Goal: Complete application form: Complete application form

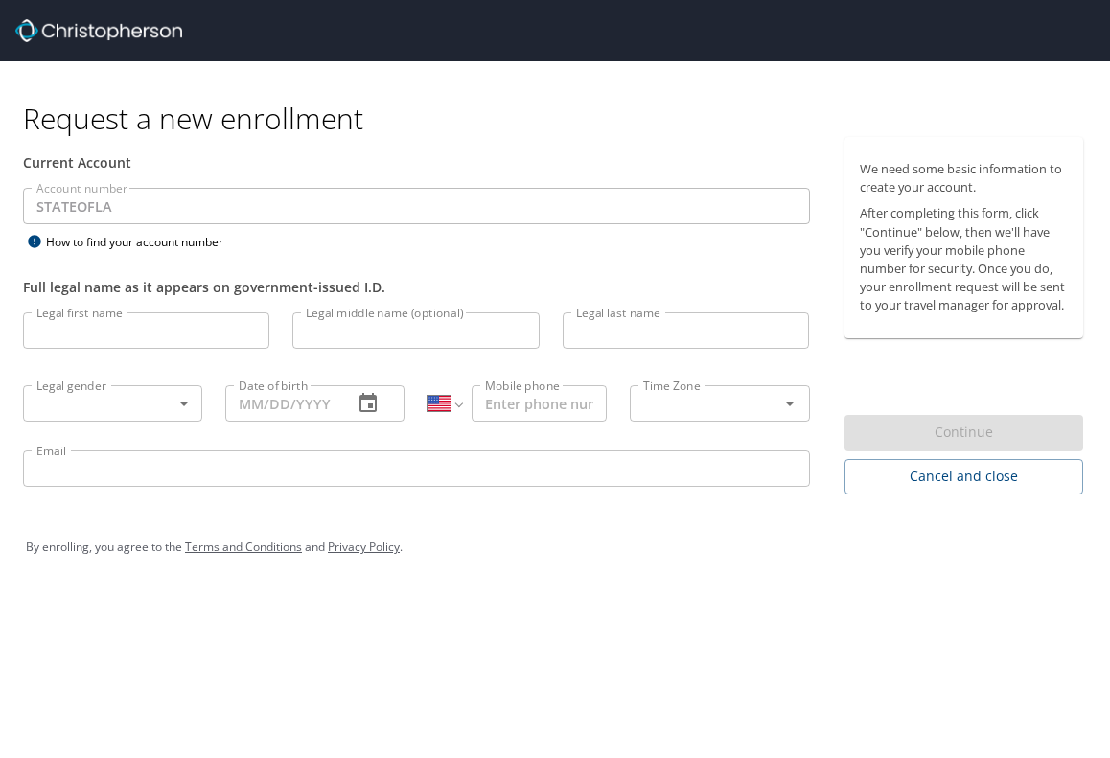
select select "US"
type input "Dinary"
type input "[PERSON_NAME]"
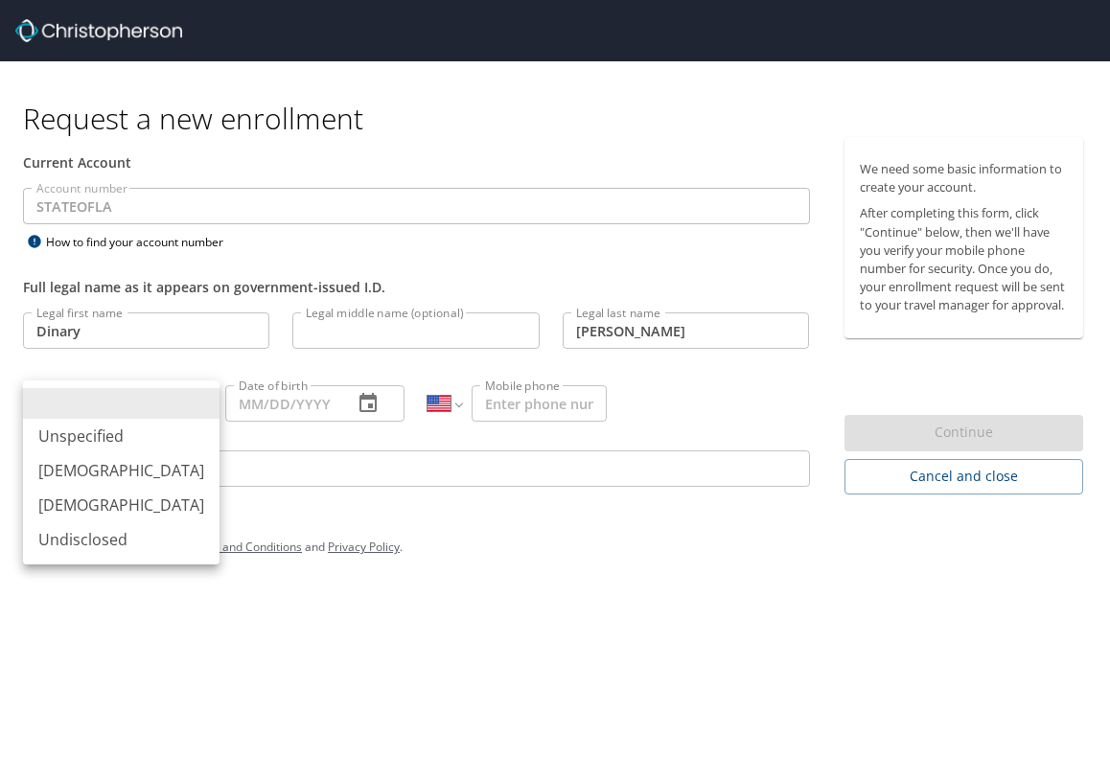
click at [100, 409] on body "Request a new enrollment Current Account Account number STATEOFLA Account numbe…" at bounding box center [555, 379] width 1110 height 758
click at [125, 505] on li "[DEMOGRAPHIC_DATA]" at bounding box center [121, 505] width 196 height 35
type input "[DEMOGRAPHIC_DATA]"
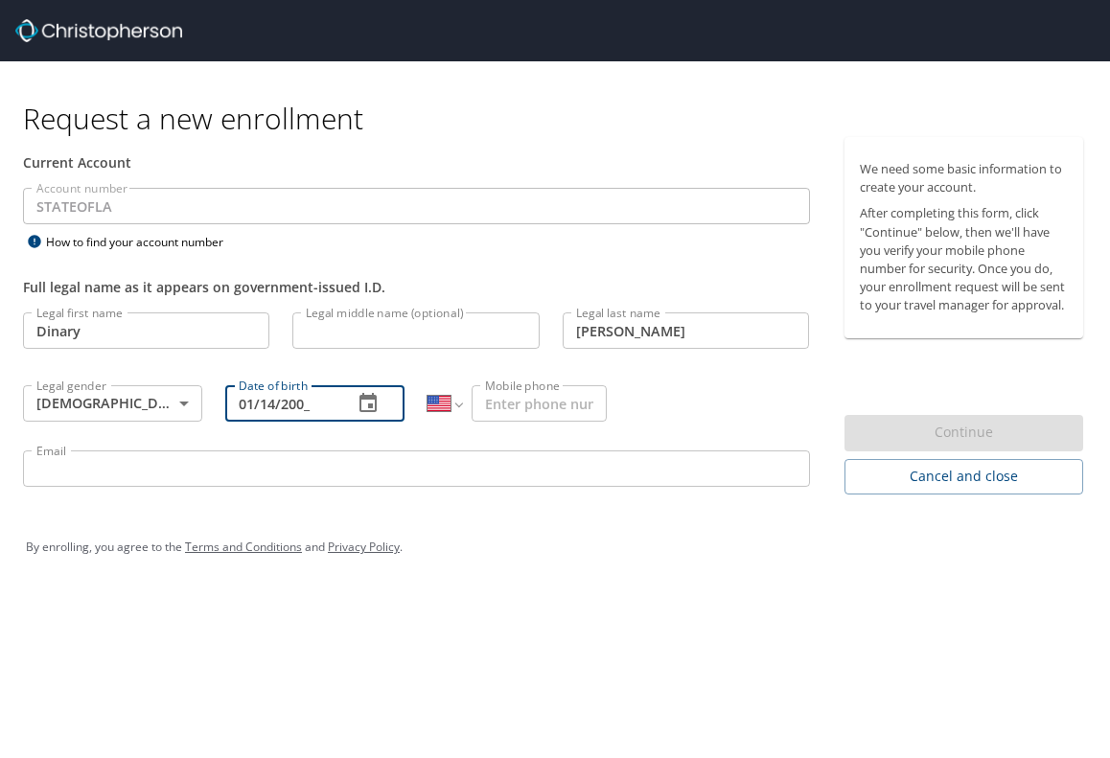
type input "01/14/2004"
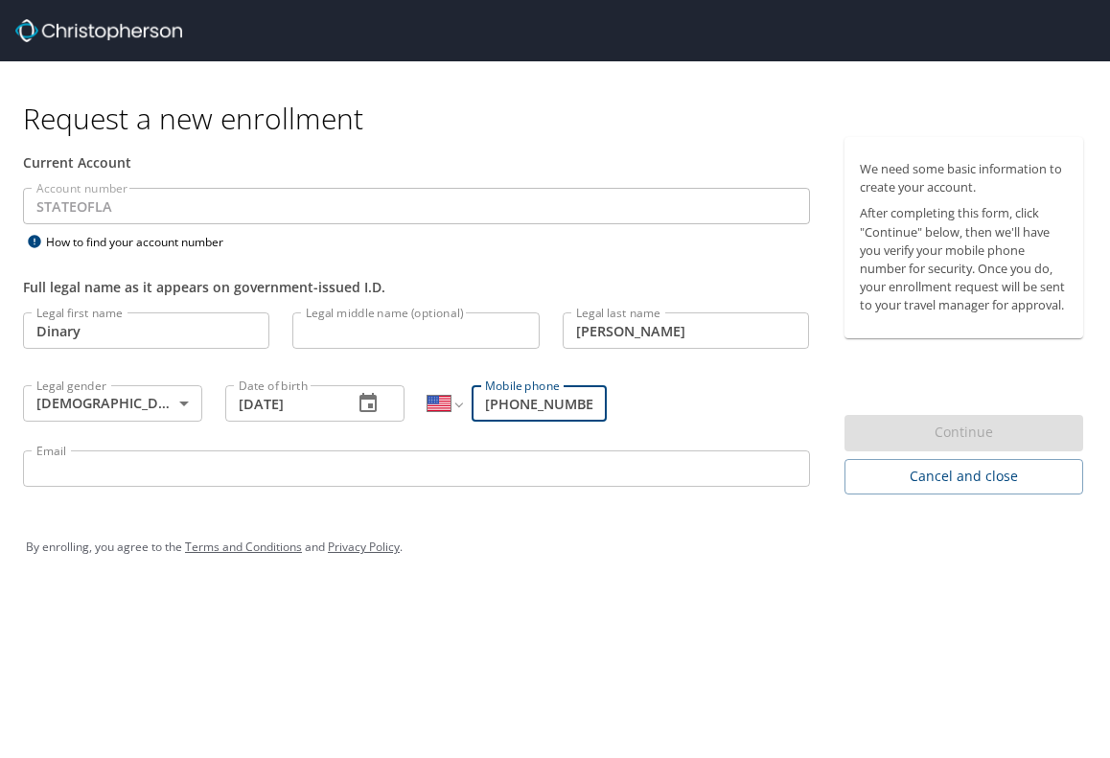
type input "[PHONE_NUMBER]"
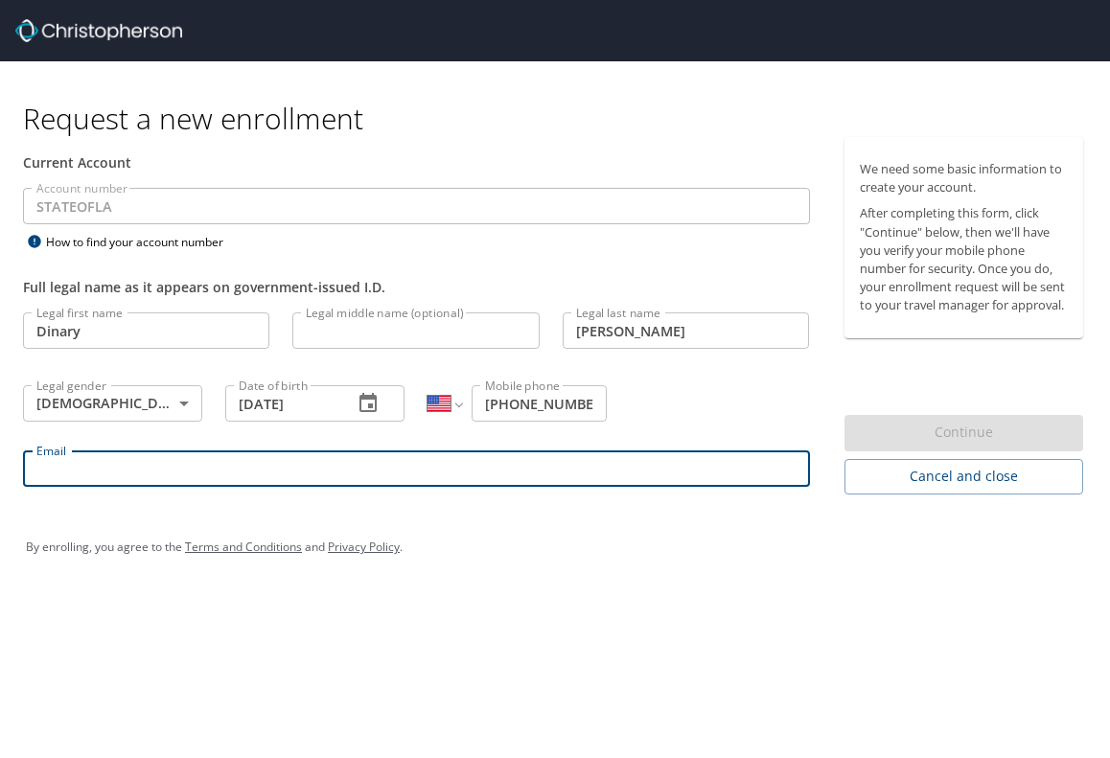
click at [185, 477] on input "Email" at bounding box center [416, 468] width 787 height 36
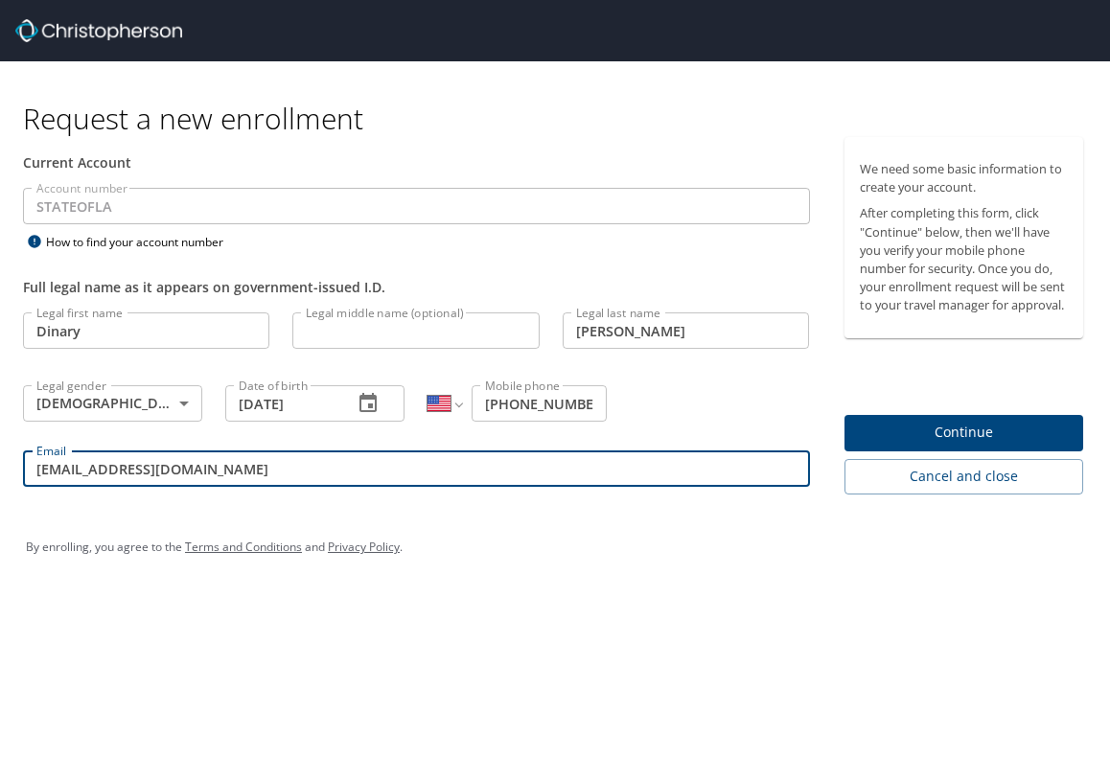
type input "dcuella1@uno.edu"
click at [912, 427] on span "Continue" at bounding box center [964, 433] width 209 height 24
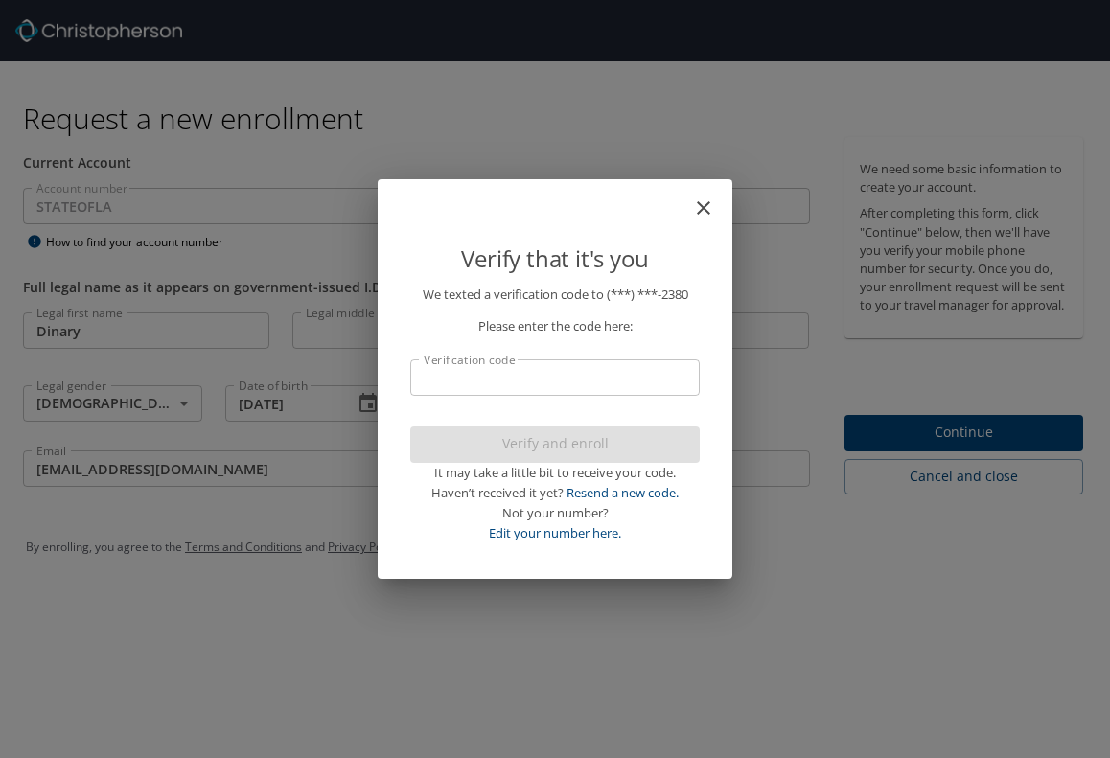
click at [512, 376] on input "Verification code" at bounding box center [554, 377] width 289 height 36
type input "250746"
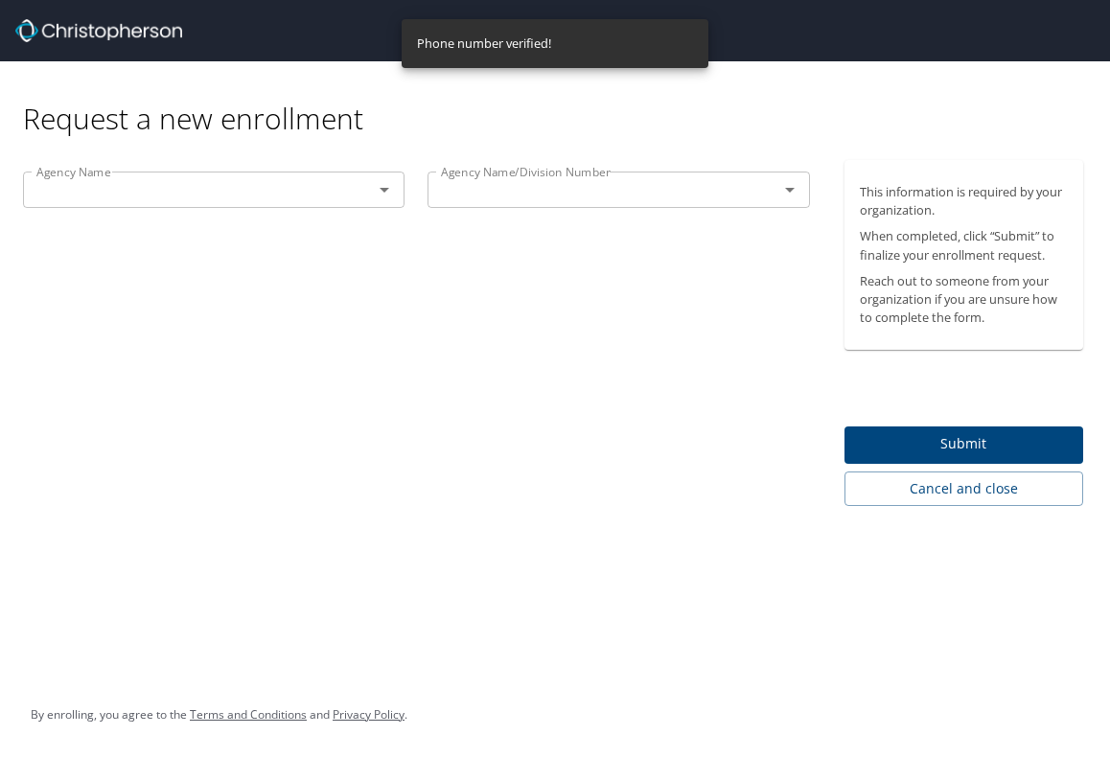
drag, startPoint x: 489, startPoint y: 430, endPoint x: 579, endPoint y: 368, distance: 109.5
click at [30, 236] on div "Agency Name Agency Name Agency Name/Division Number Agency Name/Division Number" at bounding box center [416, 333] width 833 height 346
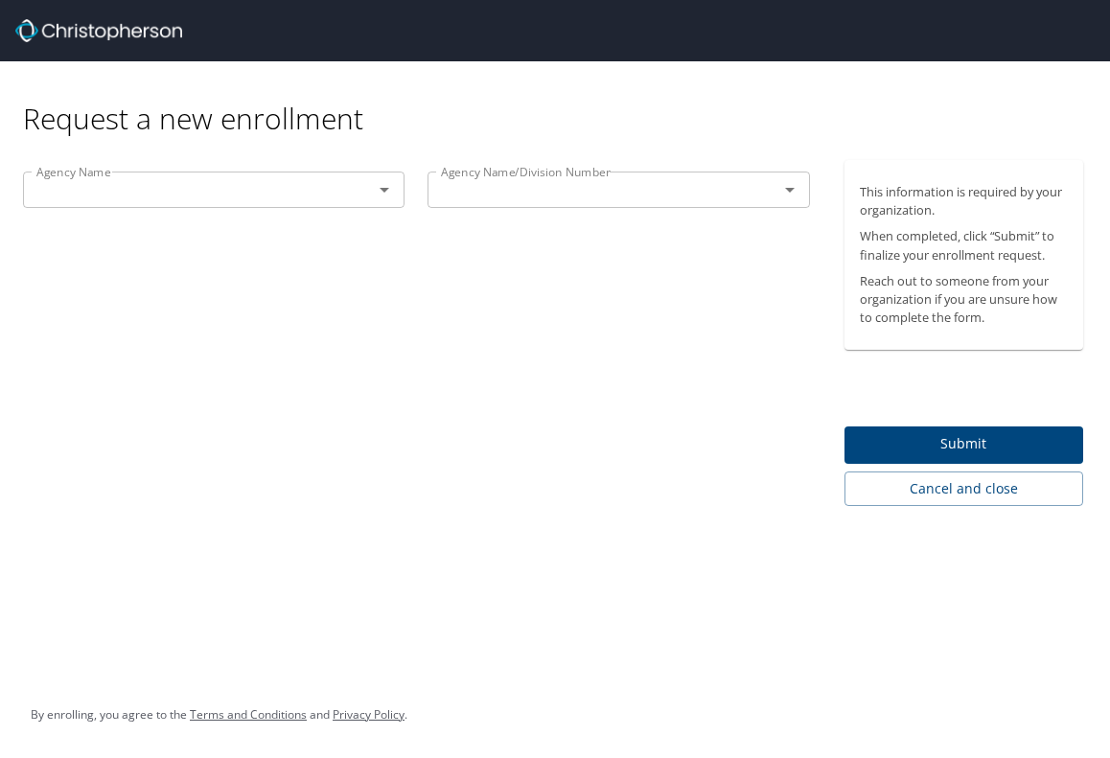
click at [252, 183] on input "text" at bounding box center [185, 189] width 313 height 25
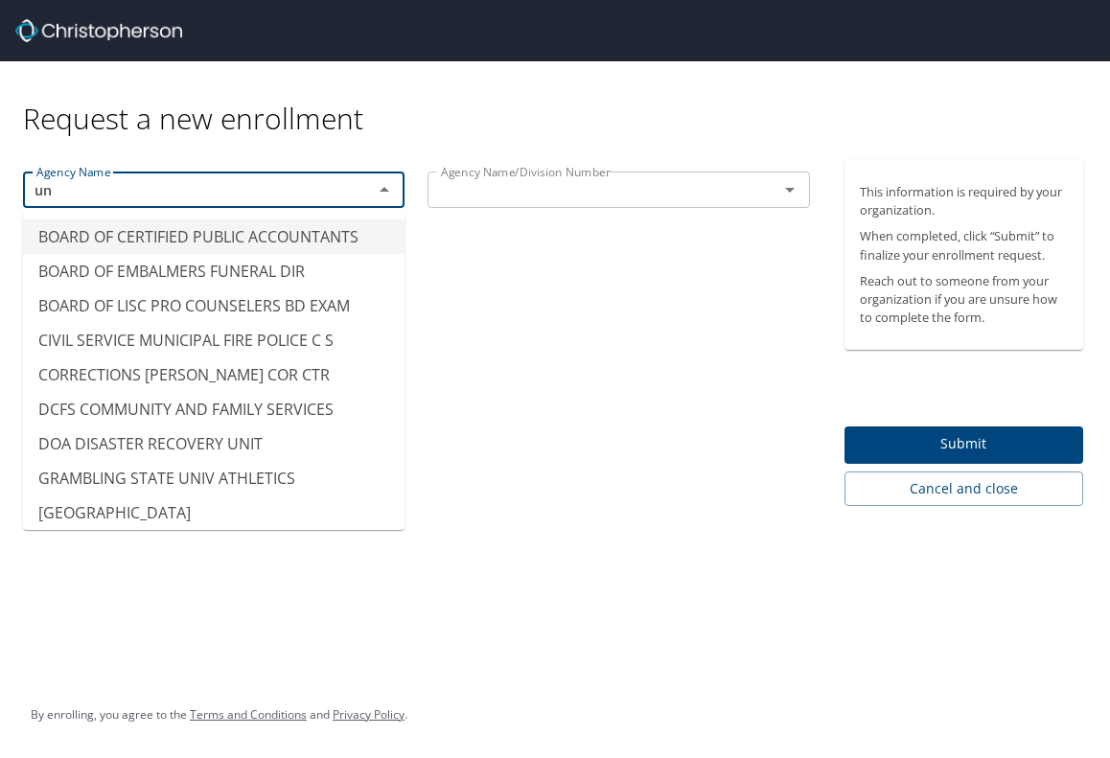
type input "u"
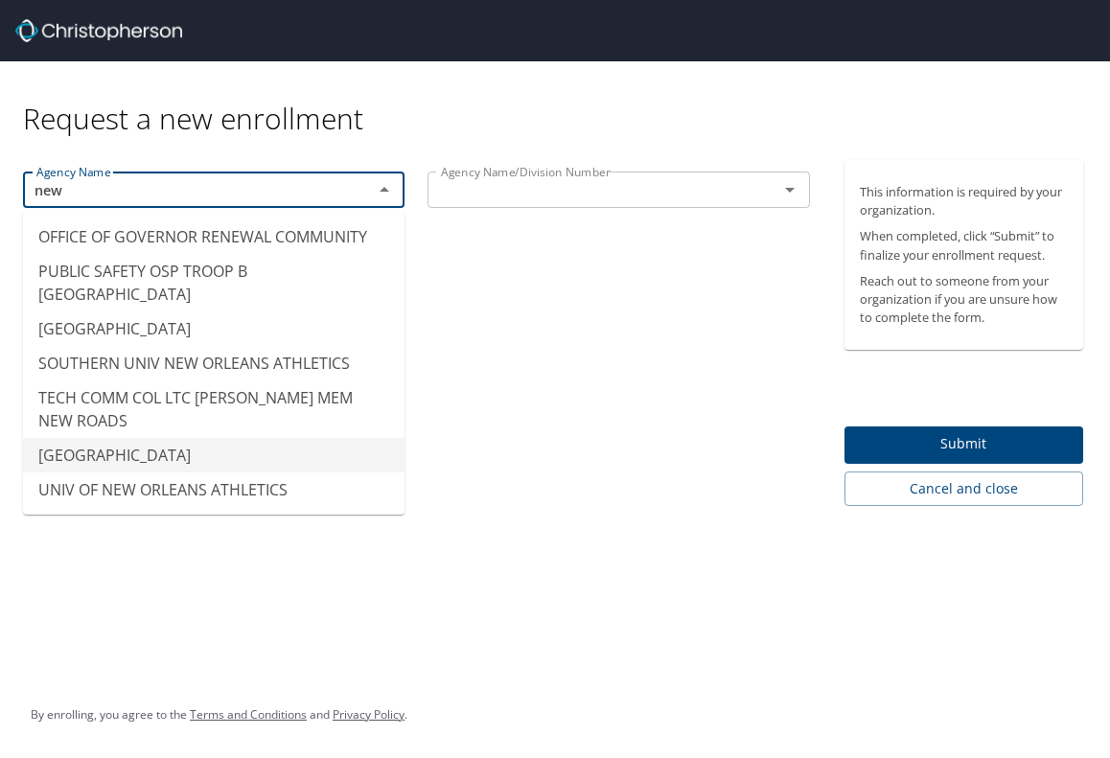
click at [196, 438] on li "UNIV OF NEW ORLEANS" at bounding box center [213, 455] width 381 height 35
type input "UNIV OF NEW ORLEANS"
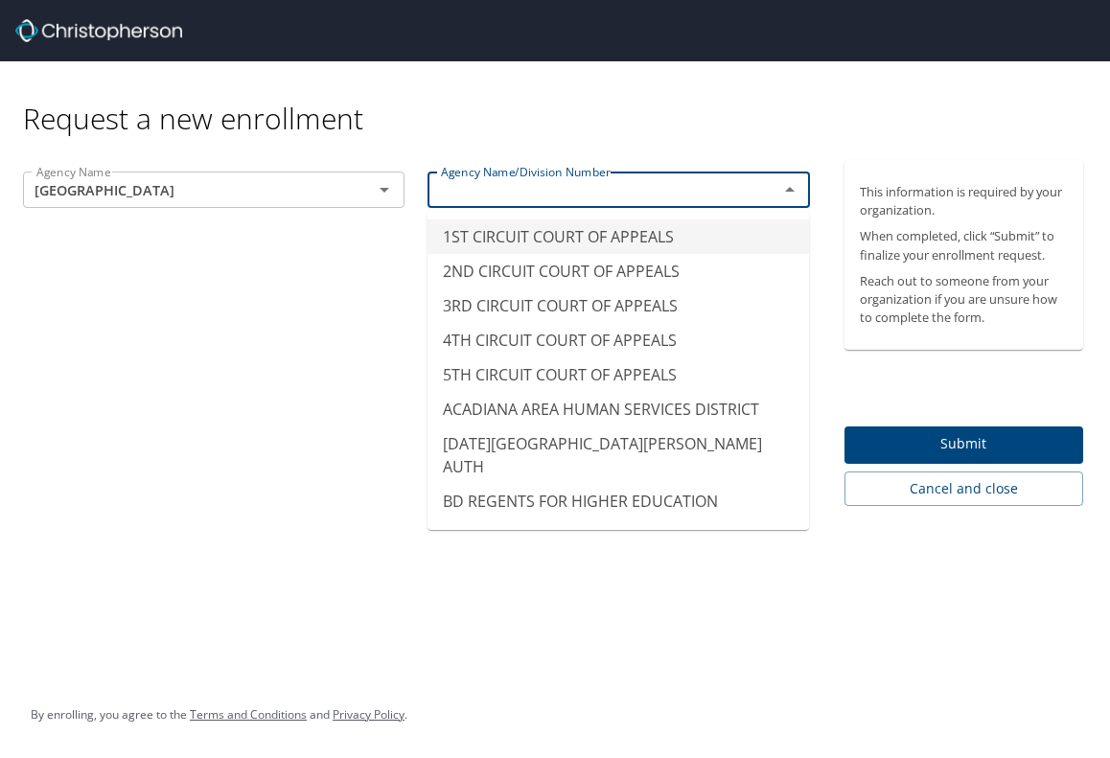
click at [594, 181] on input "text" at bounding box center [589, 189] width 313 height 25
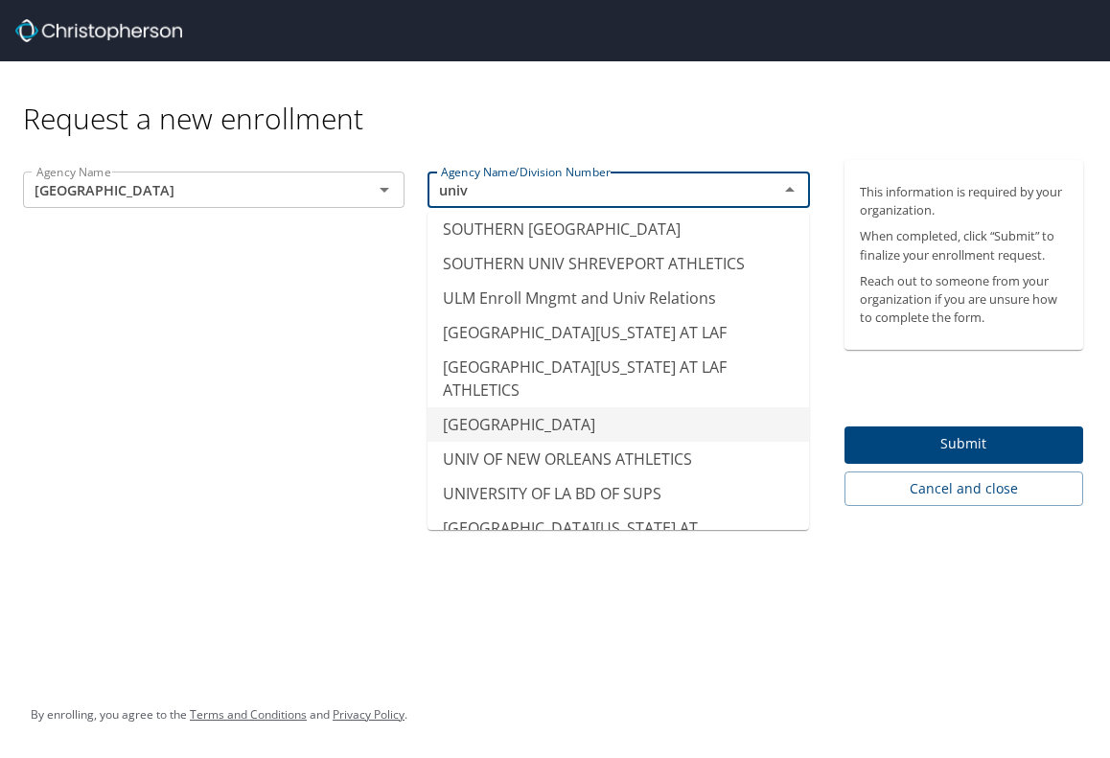
click at [695, 407] on li "UNIV OF NEW ORLEANS" at bounding box center [617, 424] width 381 height 35
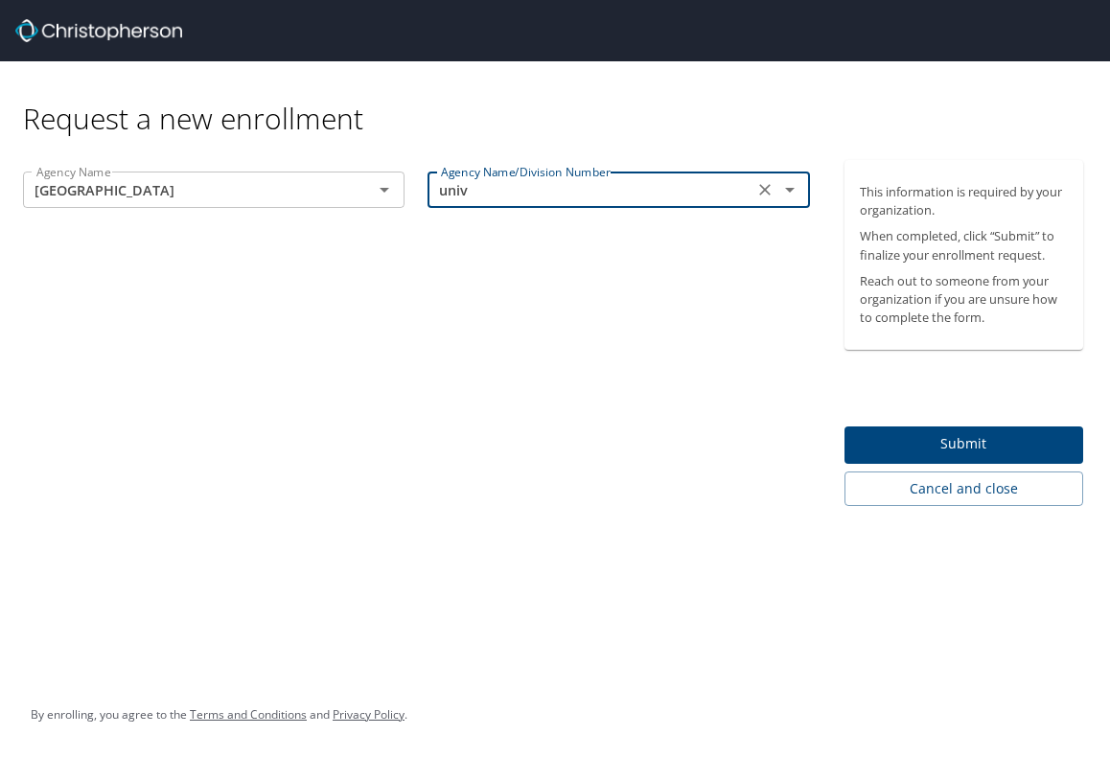
type input "UNIV OF NEW ORLEANS"
click at [566, 317] on div "Agency Name UNIV OF NEW ORLEANS Agency Name Agency Name/Division Number UNIV OF…" at bounding box center [416, 333] width 833 height 346
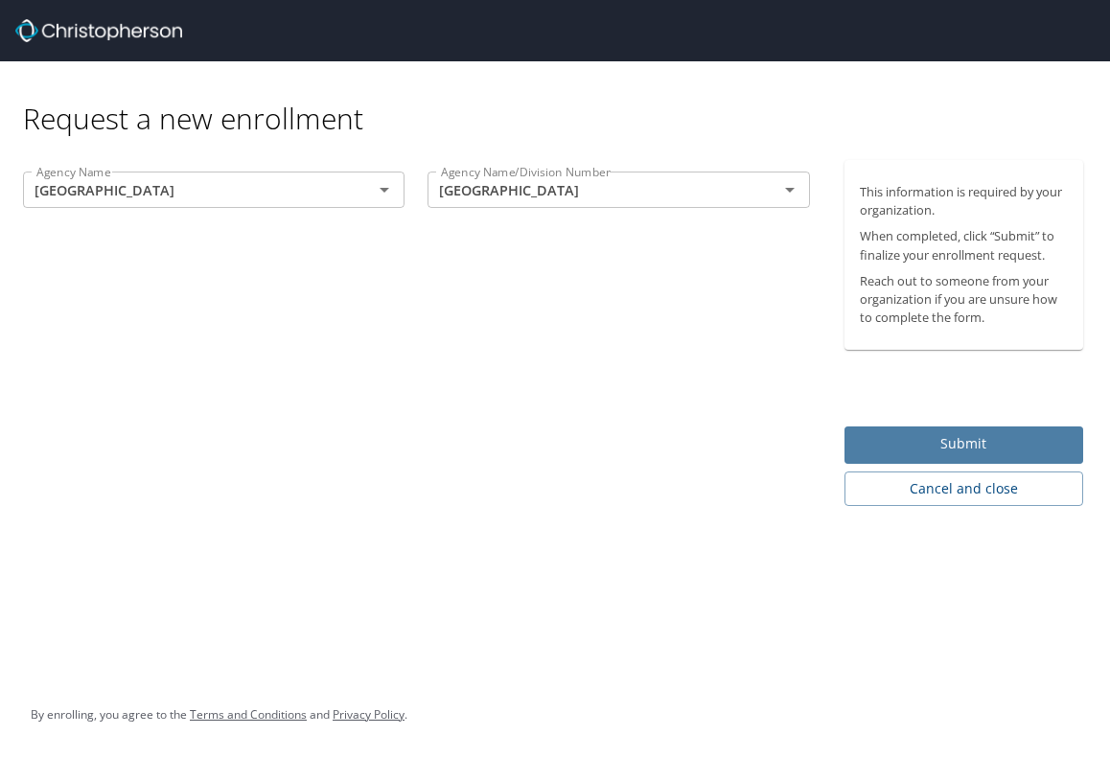
click at [931, 441] on span "Submit" at bounding box center [964, 444] width 209 height 24
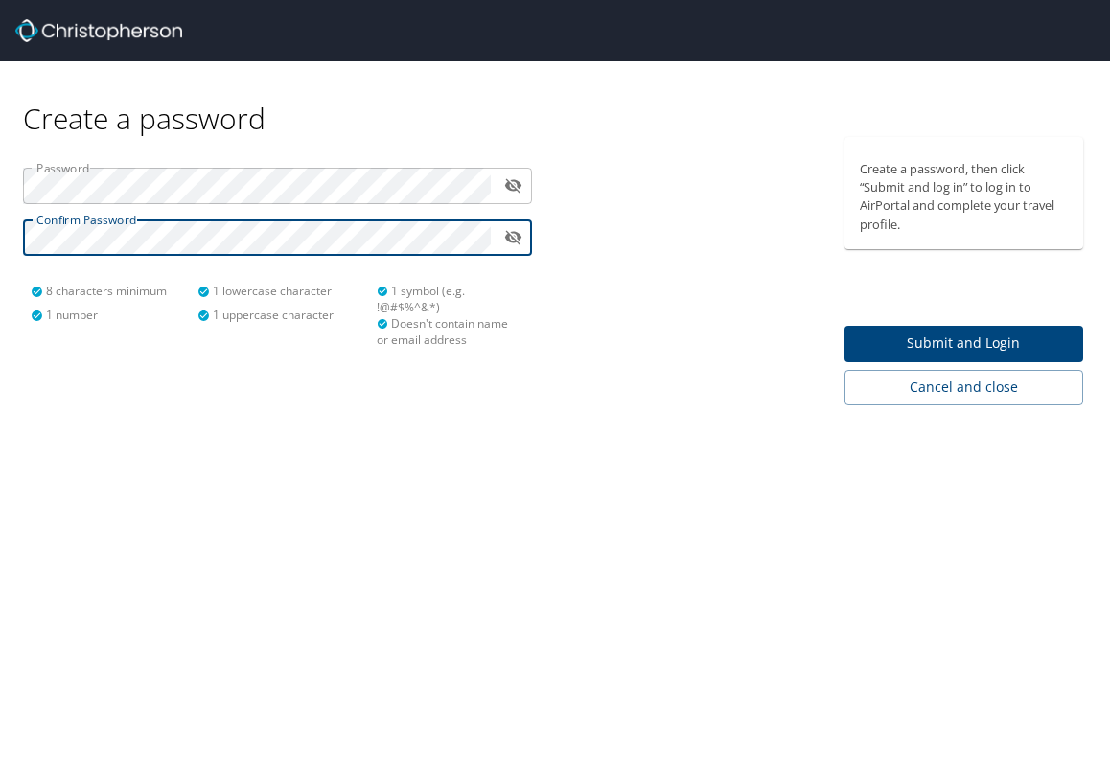
click at [895, 342] on span "Submit and Login" at bounding box center [964, 344] width 209 height 24
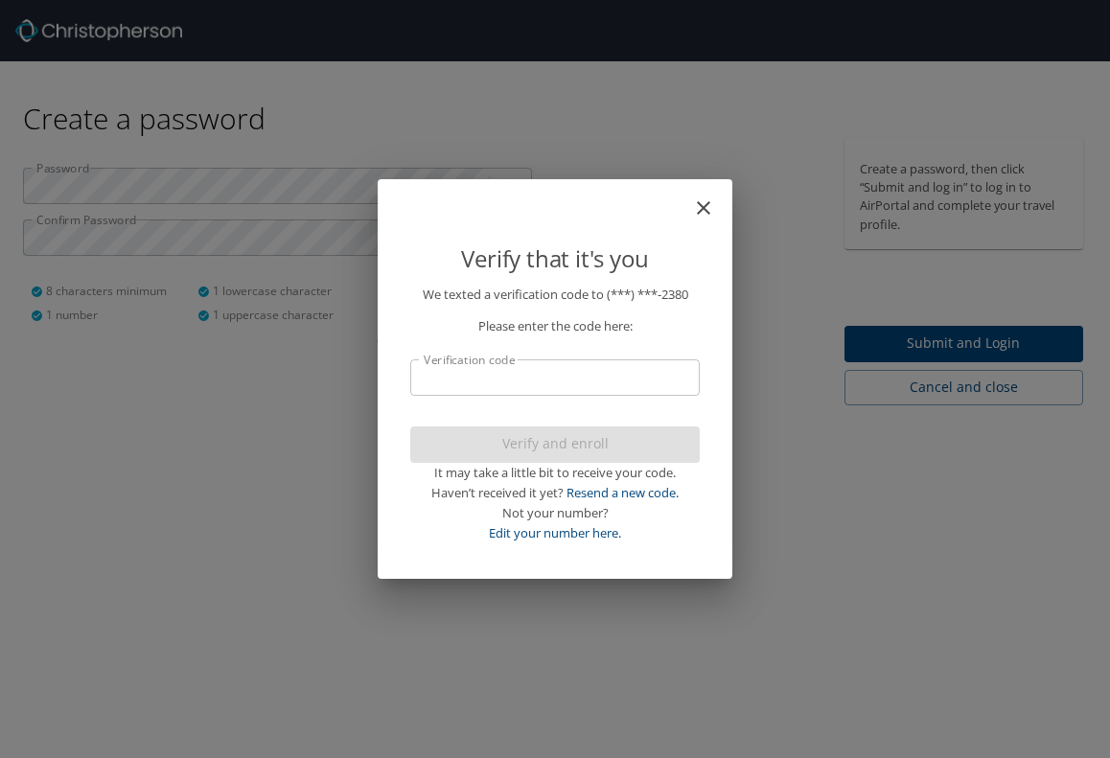
click at [496, 383] on input "Verification code" at bounding box center [554, 377] width 289 height 36
type input "663041"
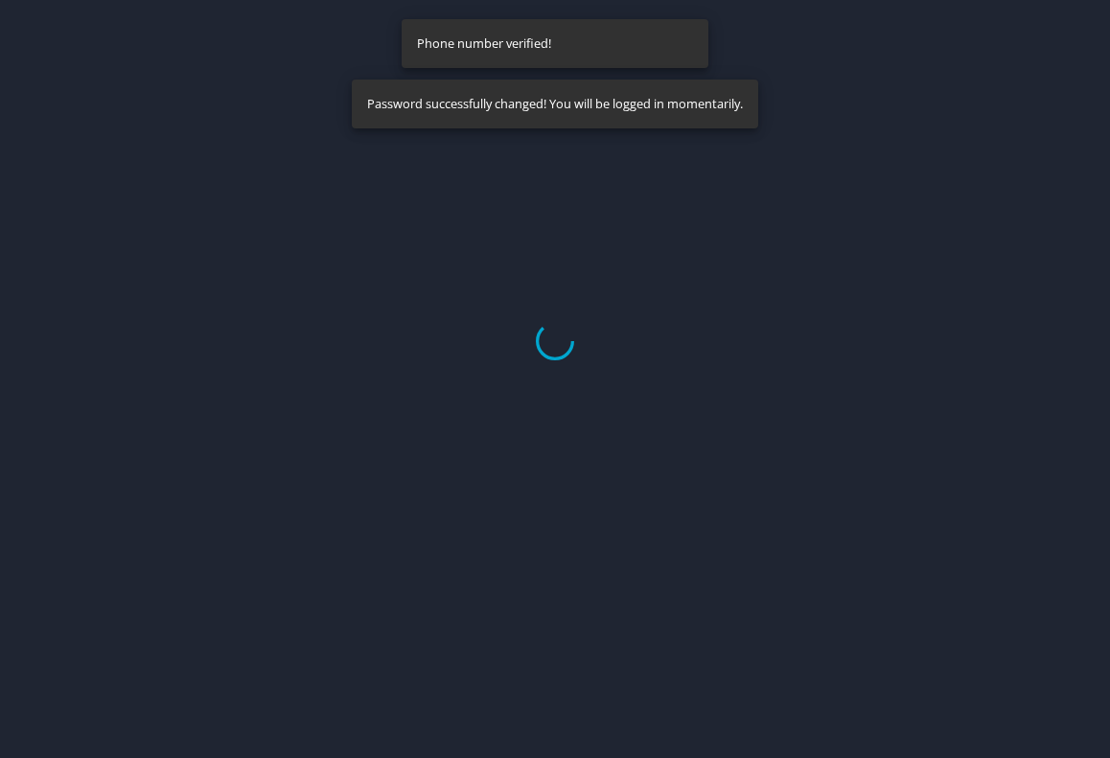
select select "US"
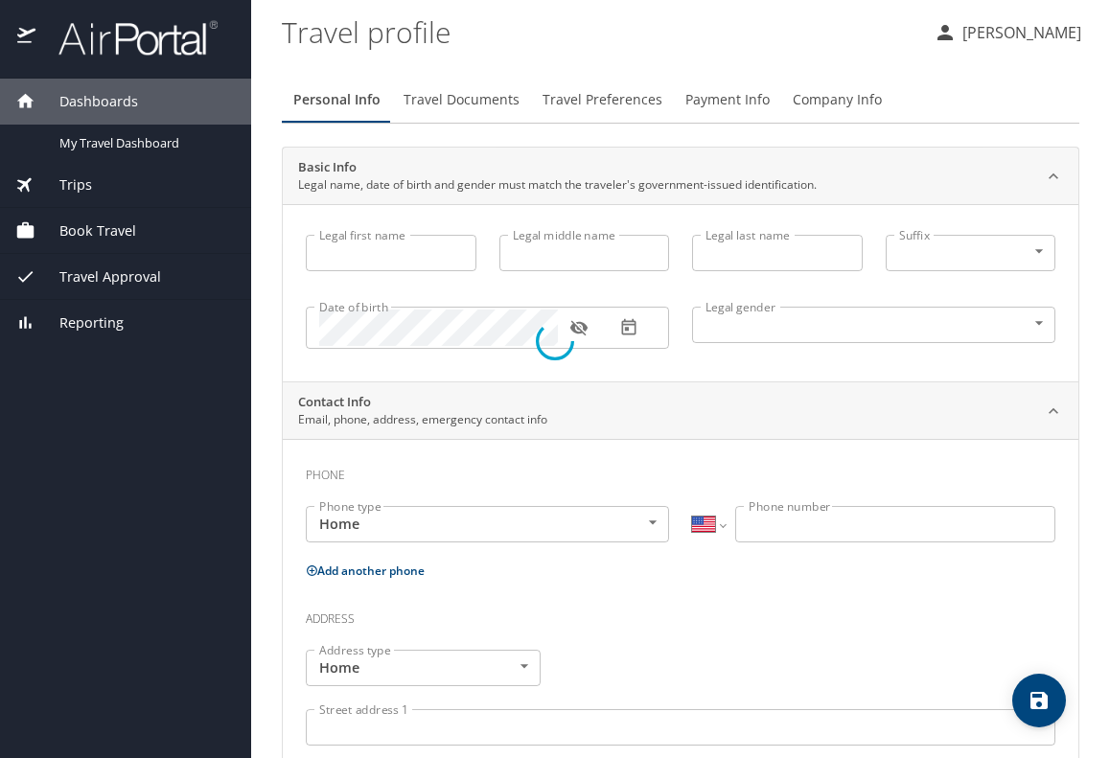
type input "Dinary"
type input "[PERSON_NAME]"
type input "[DEMOGRAPHIC_DATA]"
select select "US"
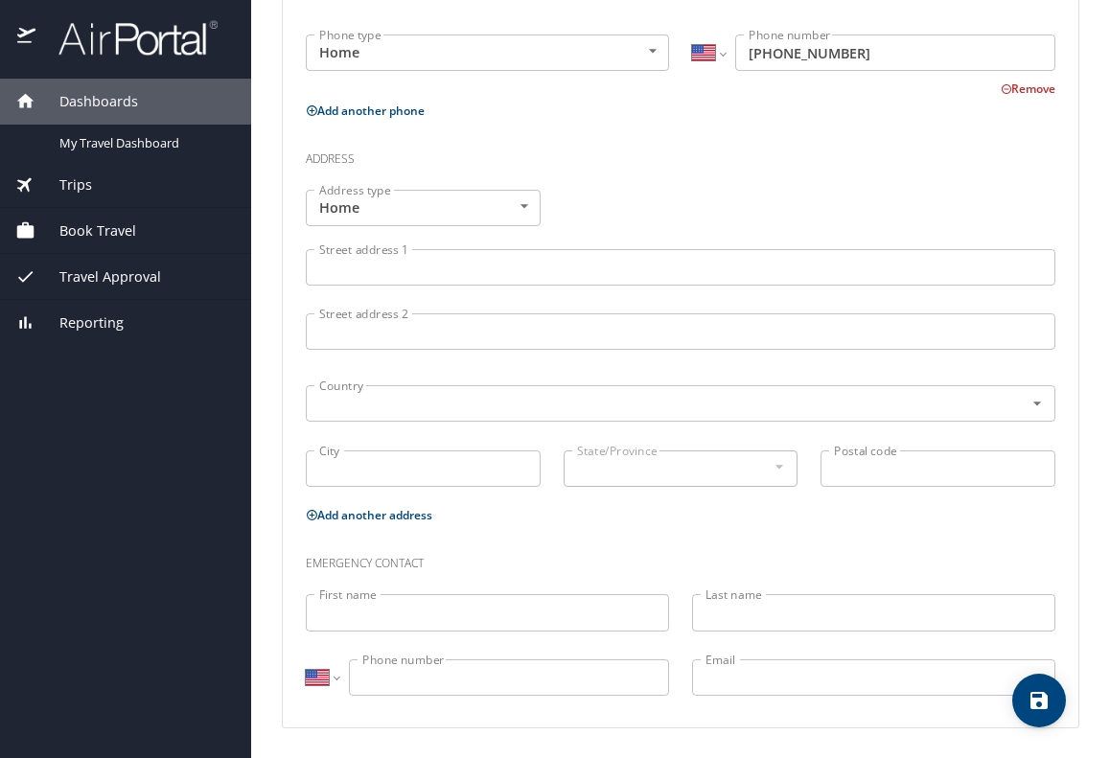
scroll to position [588, 0]
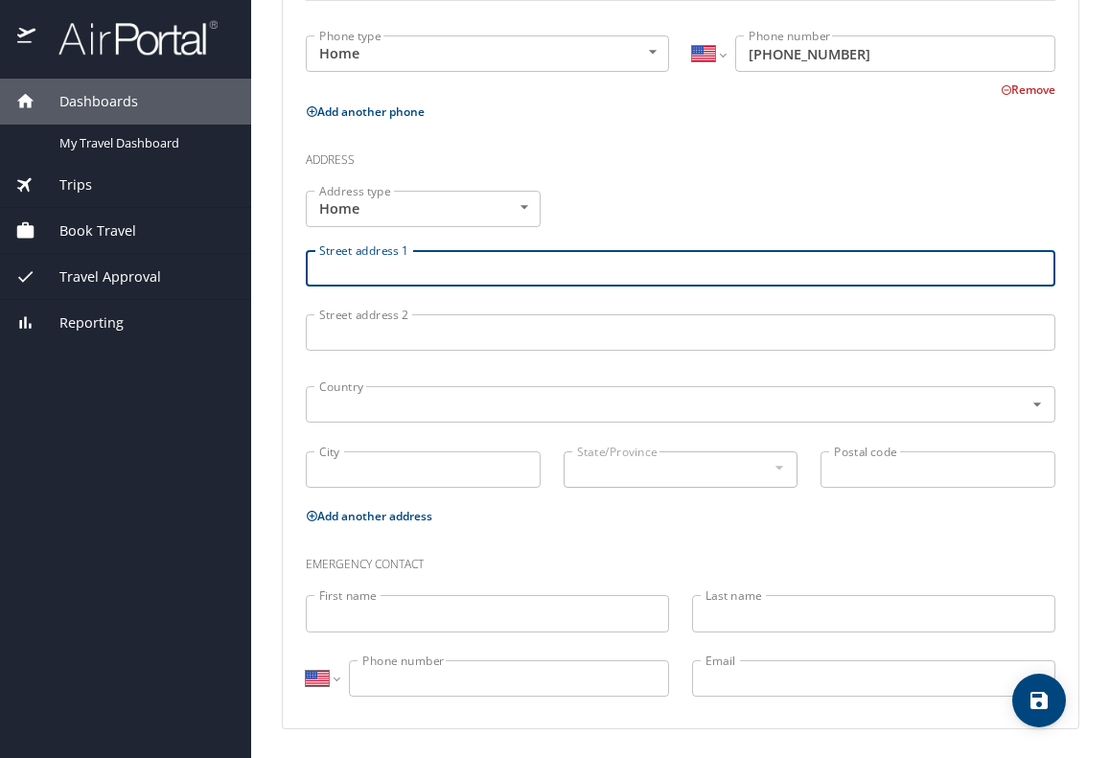
click at [421, 265] on input "Street address 1" at bounding box center [681, 268] width 750 height 36
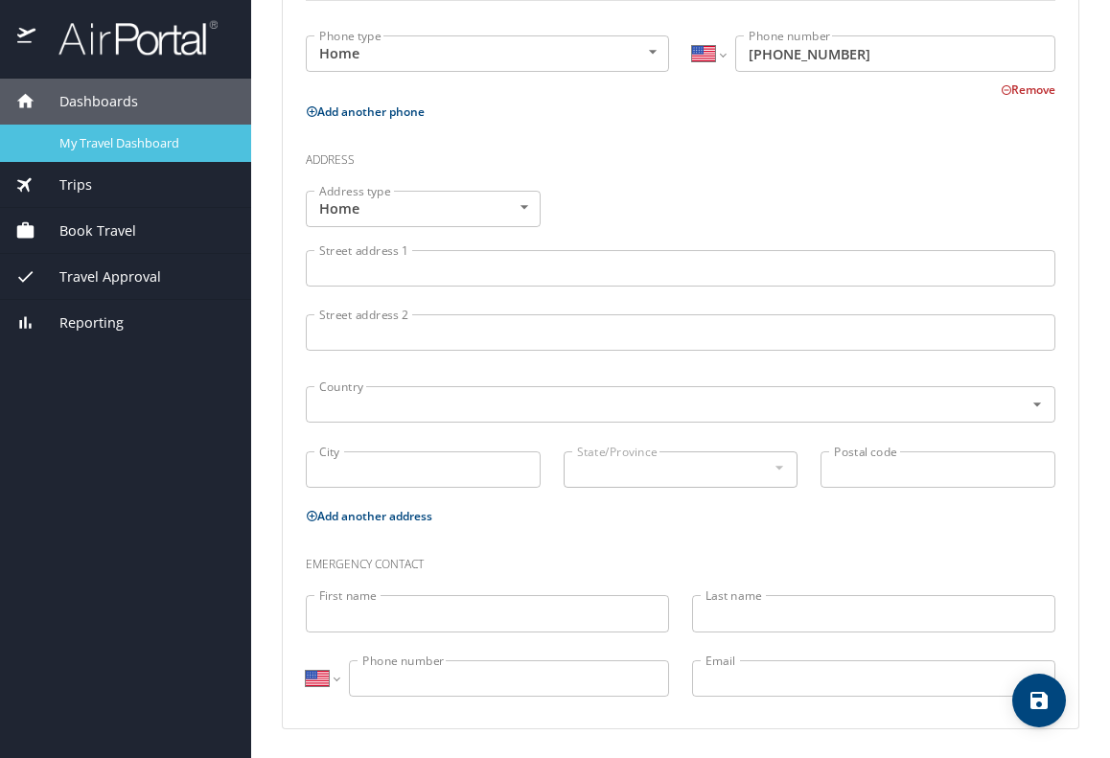
click at [109, 149] on span "My Travel Dashboard" at bounding box center [143, 143] width 169 height 18
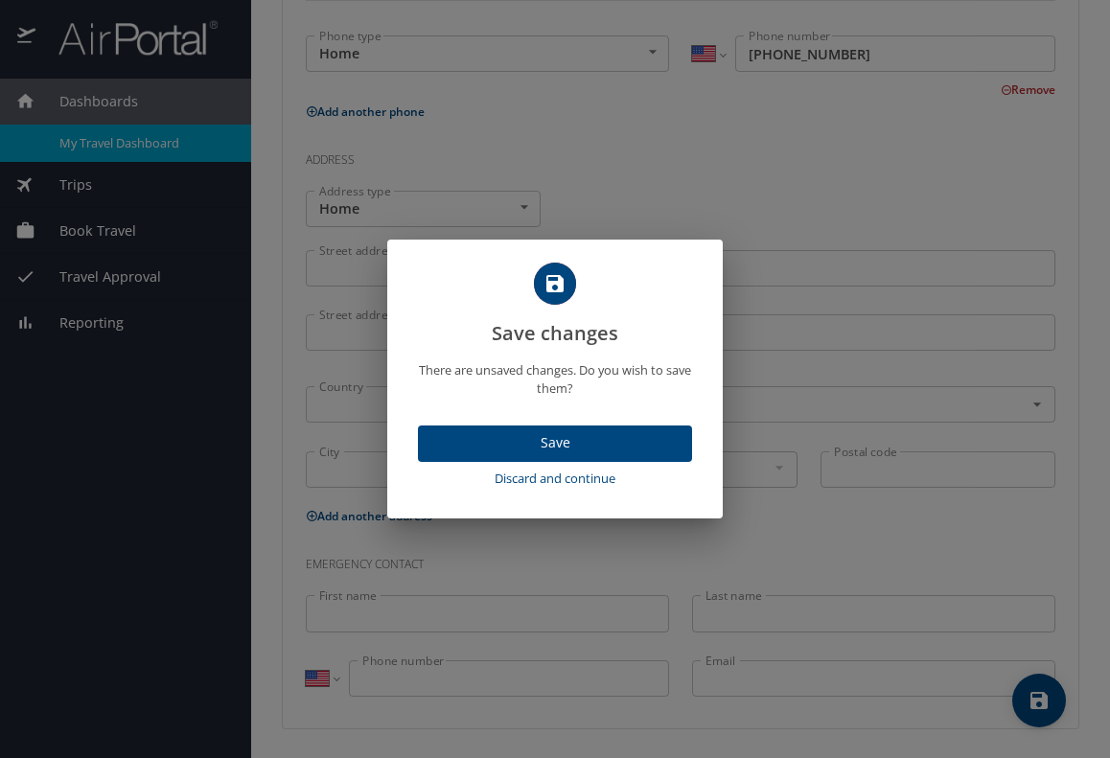
click at [573, 434] on span "Save" at bounding box center [554, 443] width 243 height 24
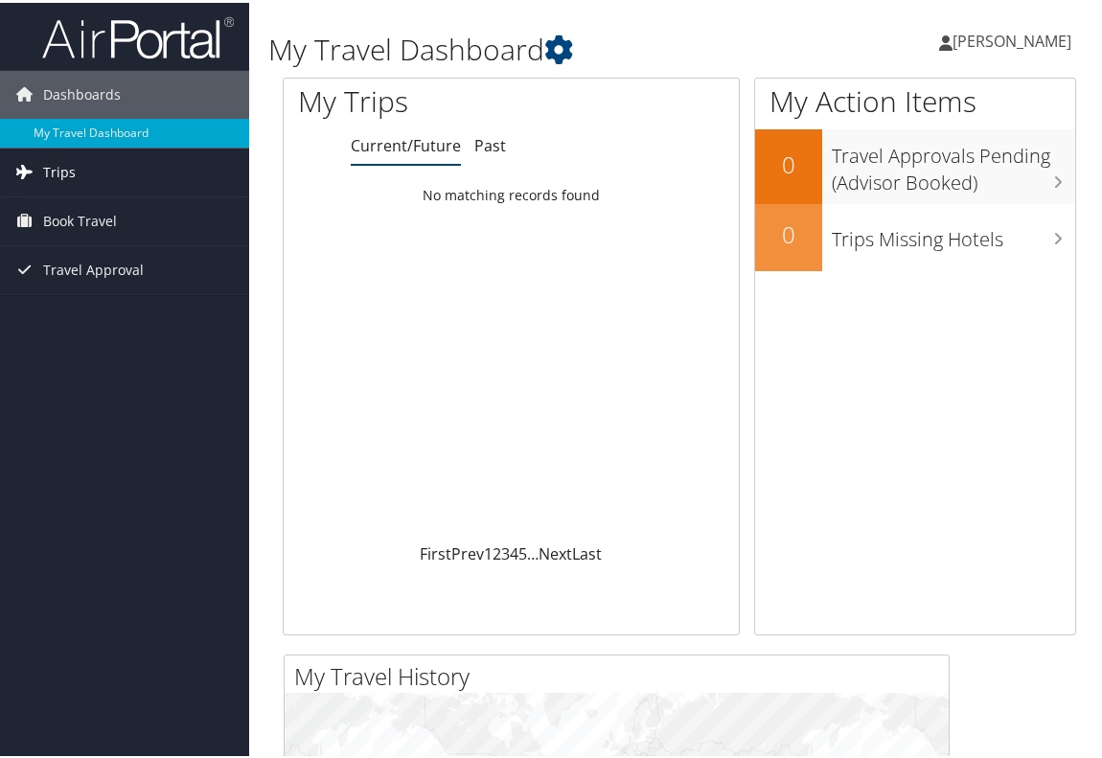
click at [70, 185] on span "Trips" at bounding box center [59, 170] width 33 height 48
click at [87, 318] on span "Book Travel" at bounding box center [80, 305] width 74 height 48
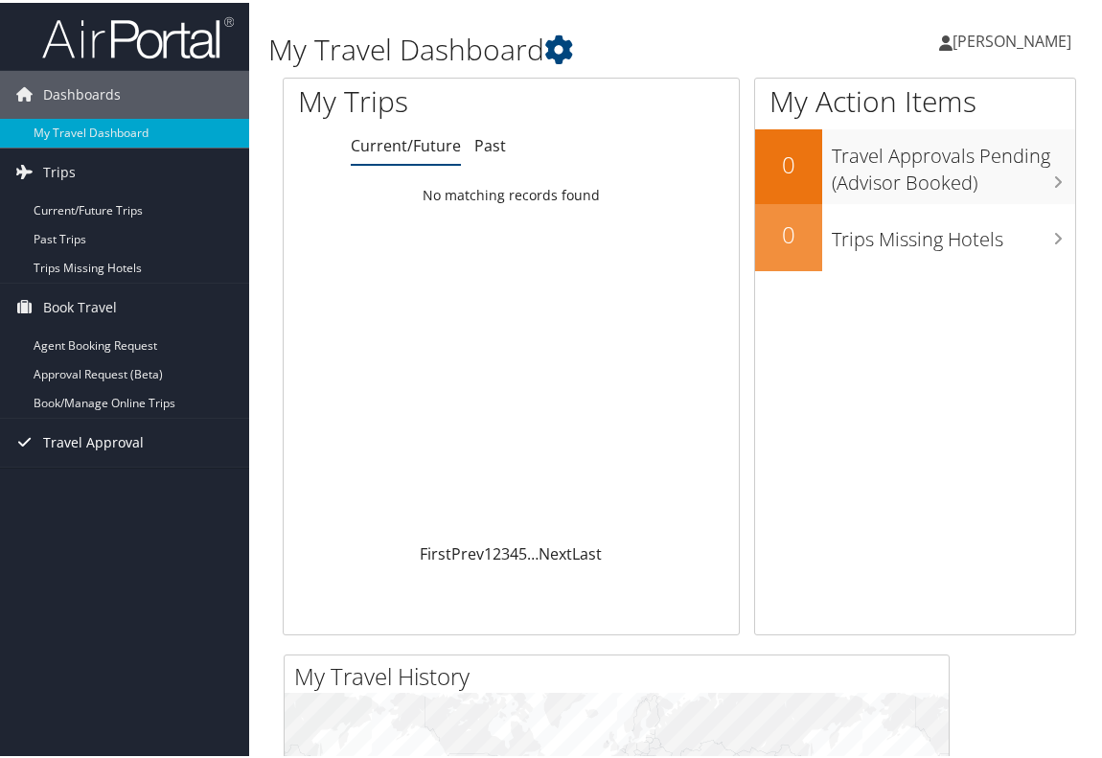
click at [151, 429] on link "Travel Approval" at bounding box center [124, 440] width 249 height 48
